Goal: Information Seeking & Learning: Learn about a topic

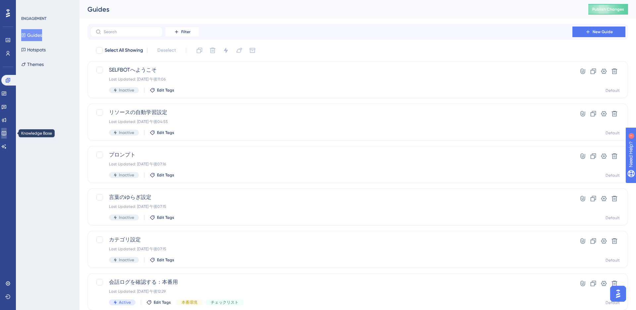
click at [6, 132] on icon at bounding box center [4, 133] width 4 height 4
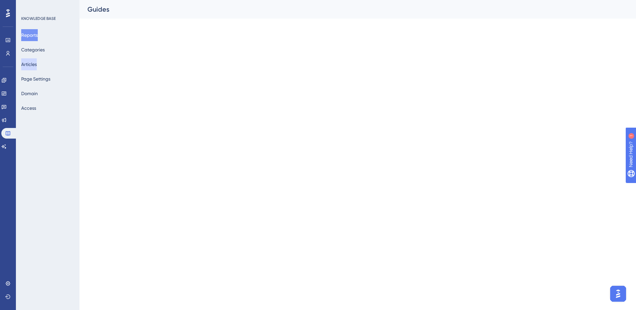
click at [31, 66] on button "Articles" at bounding box center [29, 64] width 16 height 12
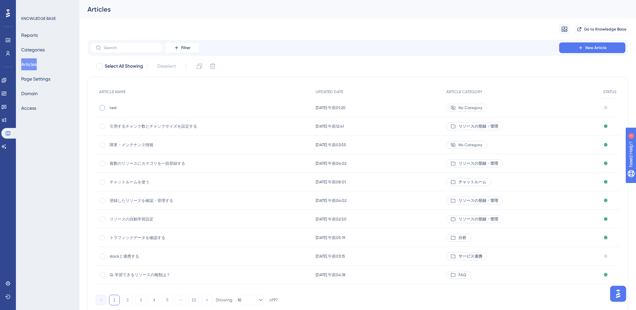
click at [103, 106] on div at bounding box center [102, 107] width 5 height 5
click at [214, 67] on icon at bounding box center [213, 67] width 6 height 6
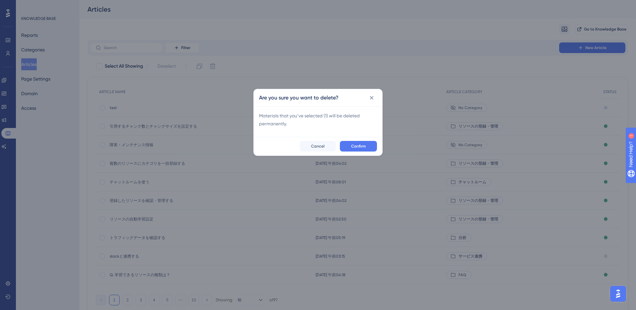
checkbox input "false"
click at [351, 144] on button "Confirm" at bounding box center [358, 146] width 37 height 11
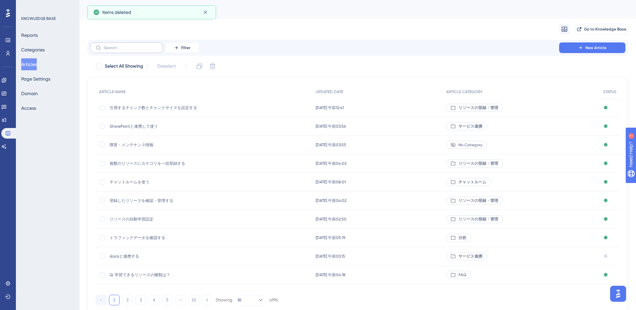
click at [134, 51] on label at bounding box center [126, 47] width 73 height 11
click at [134, 50] on input "text" at bounding box center [131, 47] width 54 height 5
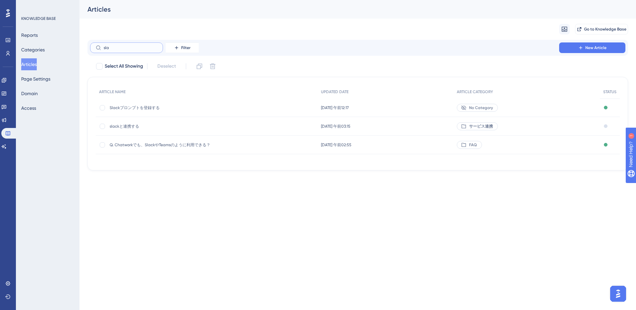
type input "sla"
click at [351, 126] on span "[DATE] 午前03:15" at bounding box center [335, 126] width 29 height 5
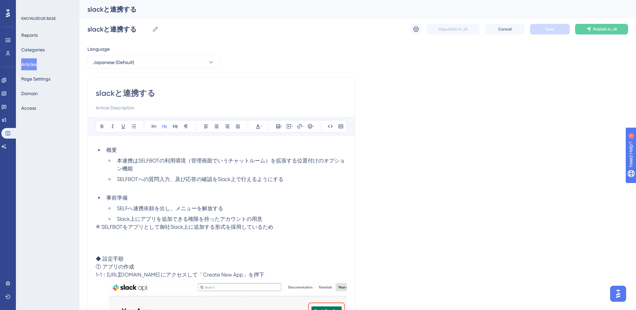
scroll to position [550, 0]
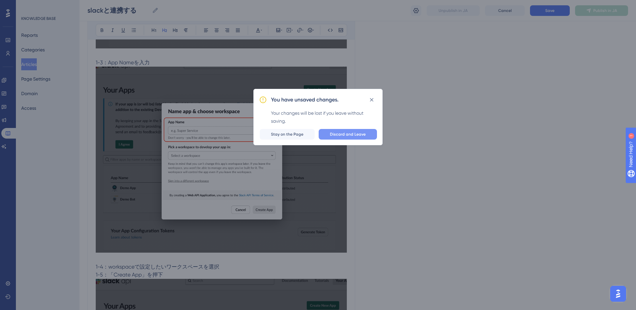
click at [339, 134] on span "Discard and Leave" at bounding box center [348, 134] width 36 height 5
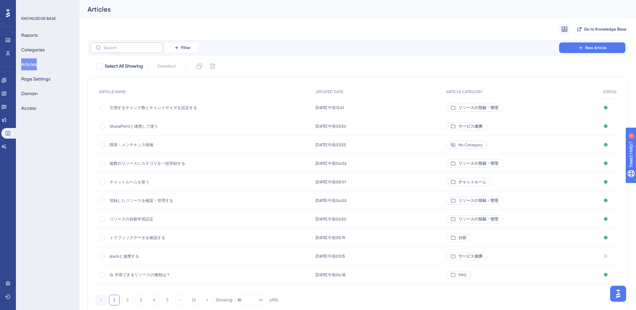
click at [114, 51] on label at bounding box center [126, 47] width 73 height 11
click at [114, 50] on input "text" at bounding box center [131, 47] width 54 height 5
click at [131, 125] on span "SharePointと連携して使う" at bounding box center [163, 126] width 106 height 5
